Goal: Information Seeking & Learning: Learn about a topic

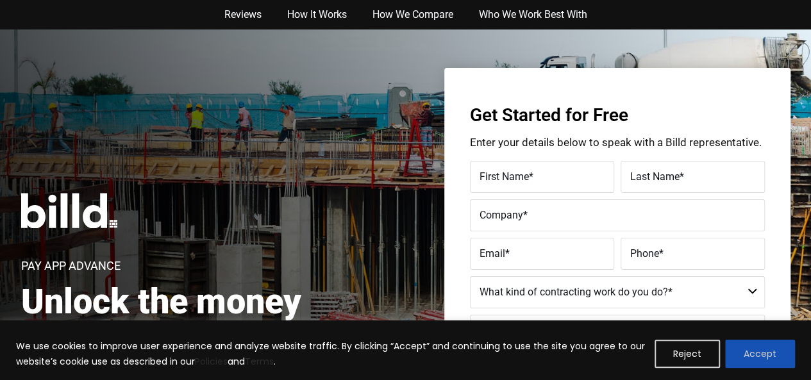
click at [772, 356] on button "Accept" at bounding box center [760, 354] width 70 height 28
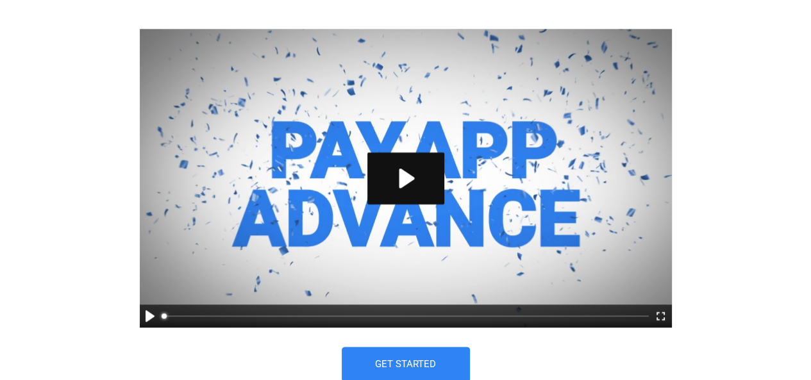
scroll to position [656, 0]
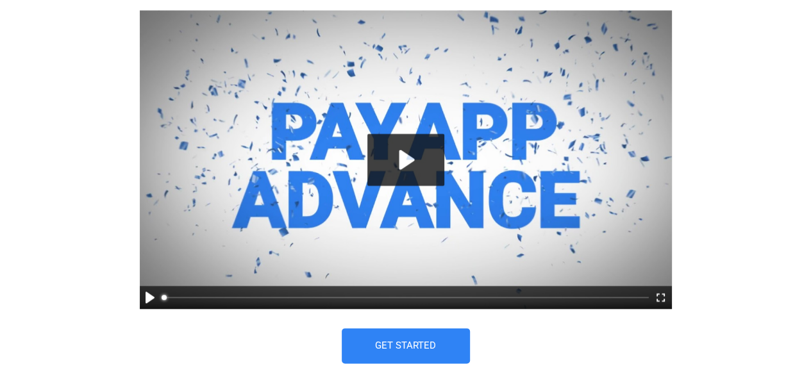
click at [418, 151] on button "Play" at bounding box center [405, 160] width 77 height 52
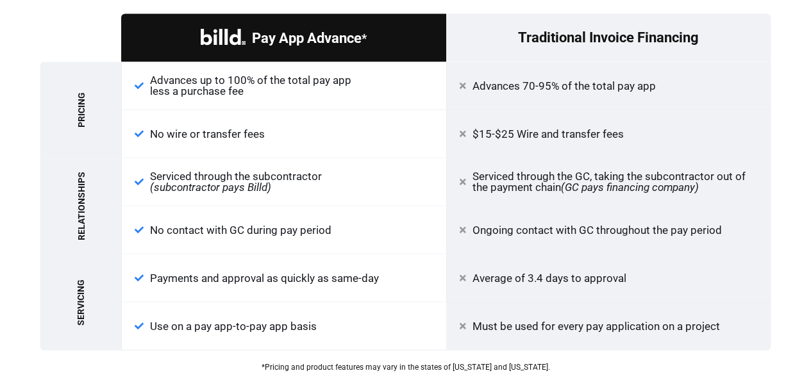
scroll to position [1388, 0]
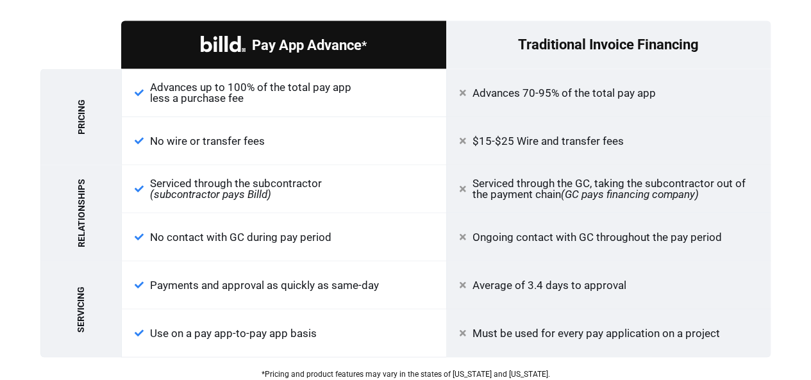
type input "100"
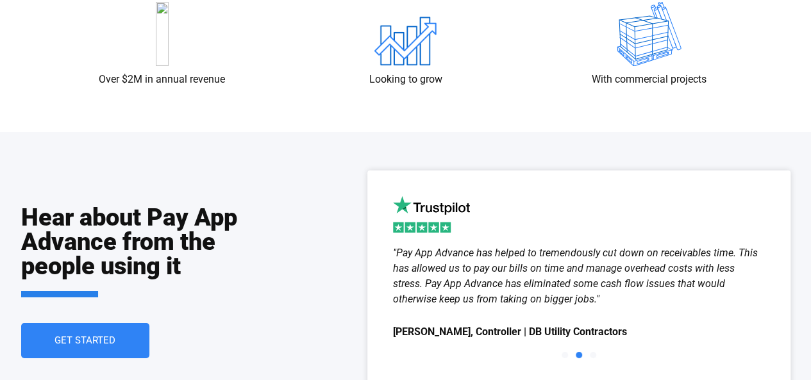
scroll to position [0, 0]
